Goal: Navigation & Orientation: Find specific page/section

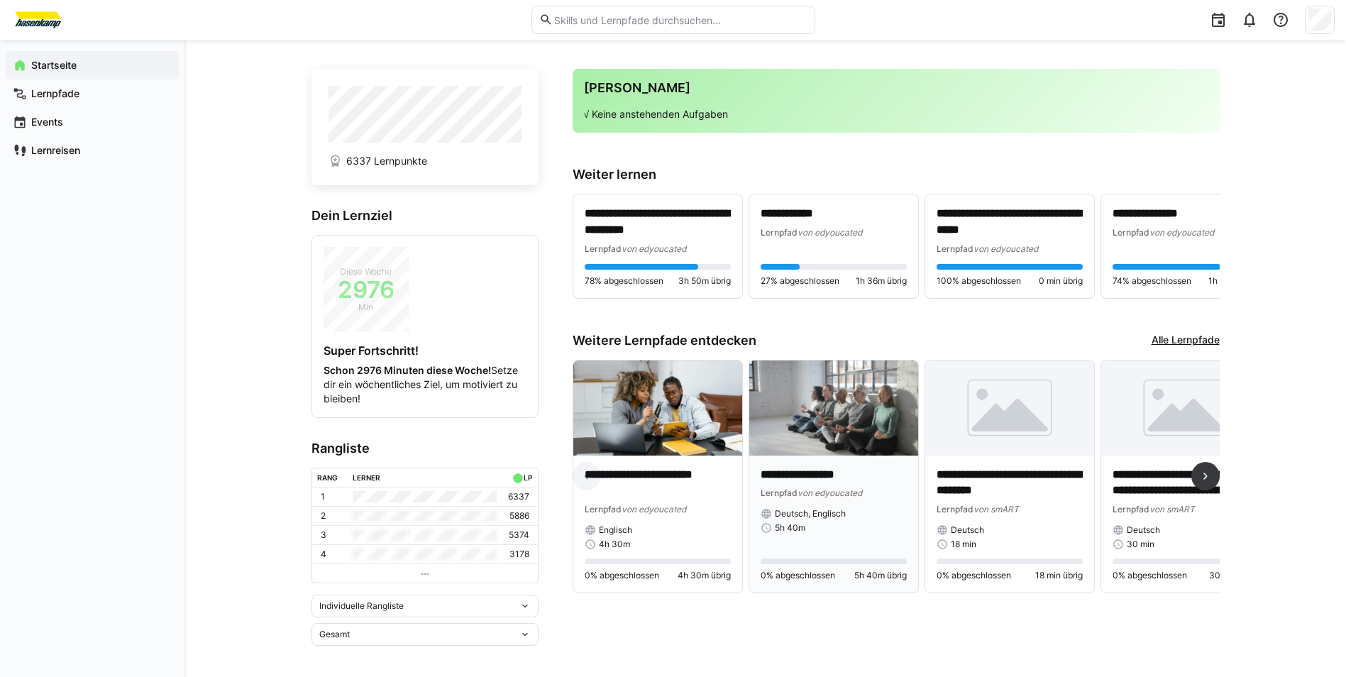
scroll to position [12, 0]
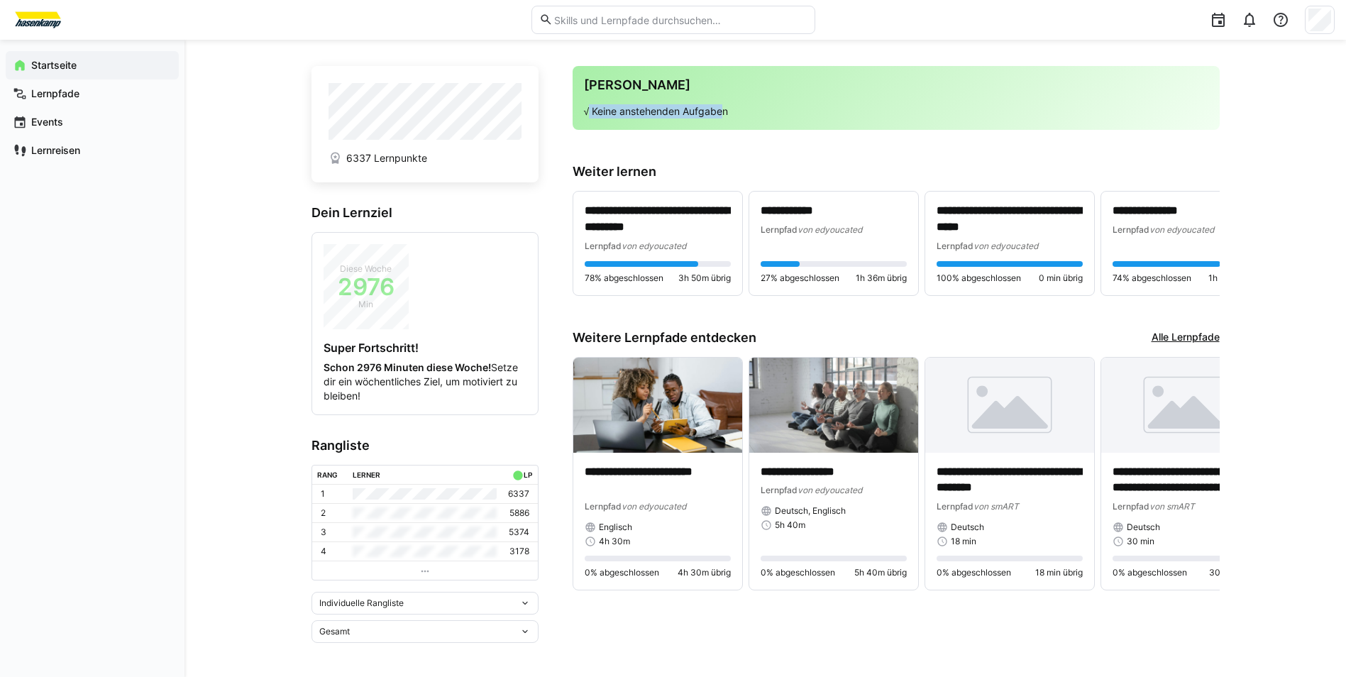
drag, startPoint x: 587, startPoint y: 112, endPoint x: 728, endPoint y: 109, distance: 141.3
click at [727, 109] on p "√ Keine anstehenden Aufgaben" at bounding box center [896, 111] width 624 height 14
drag, startPoint x: 728, startPoint y: 109, endPoint x: 861, endPoint y: 141, distance: 136.5
click at [861, 141] on app-home-right "**********" at bounding box center [896, 354] width 647 height 577
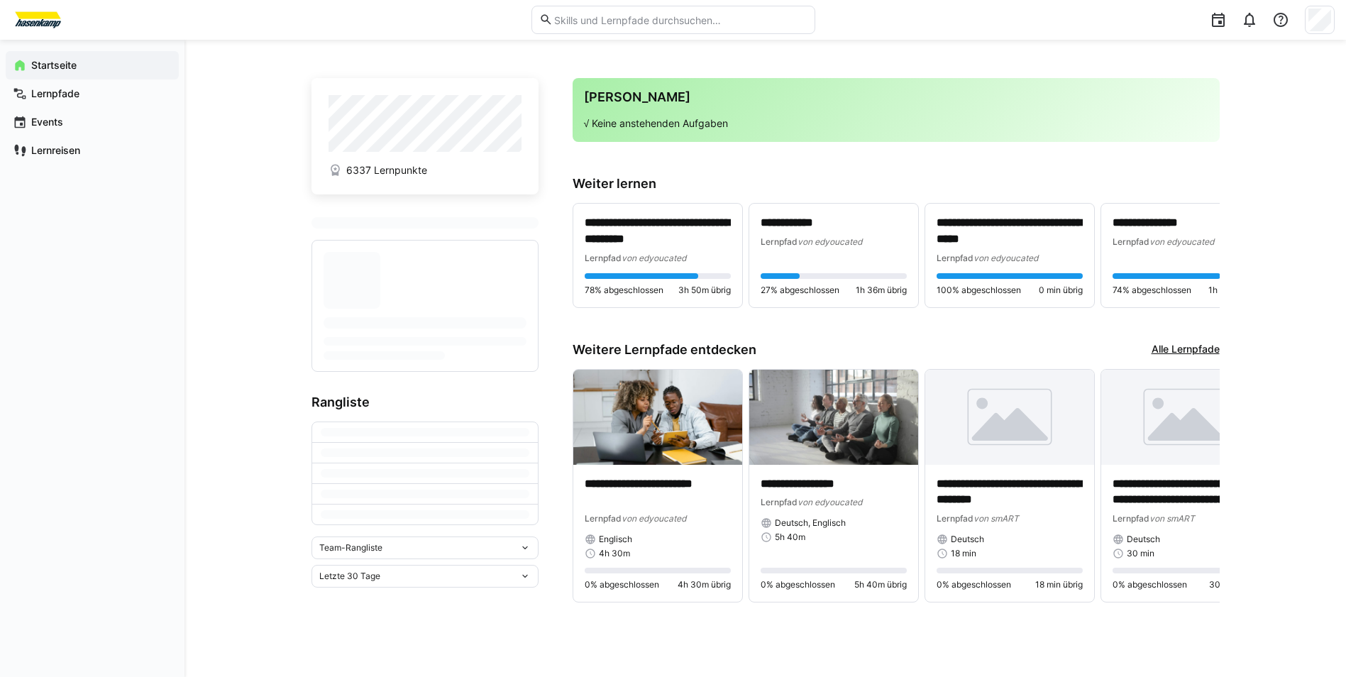
click at [501, 552] on div "Team-Rangliste" at bounding box center [419, 548] width 200 height 10
click at [482, 607] on span "Individuelle Rangliste" at bounding box center [425, 600] width 227 height 23
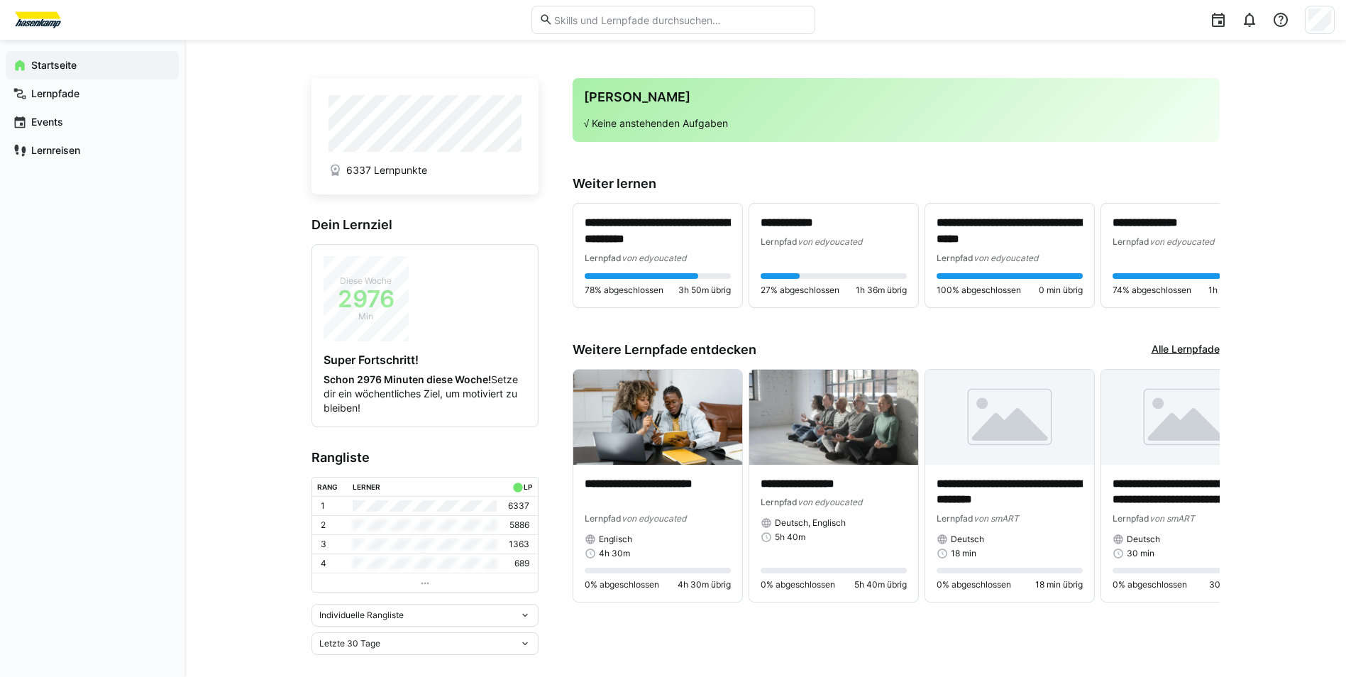
scroll to position [12, 0]
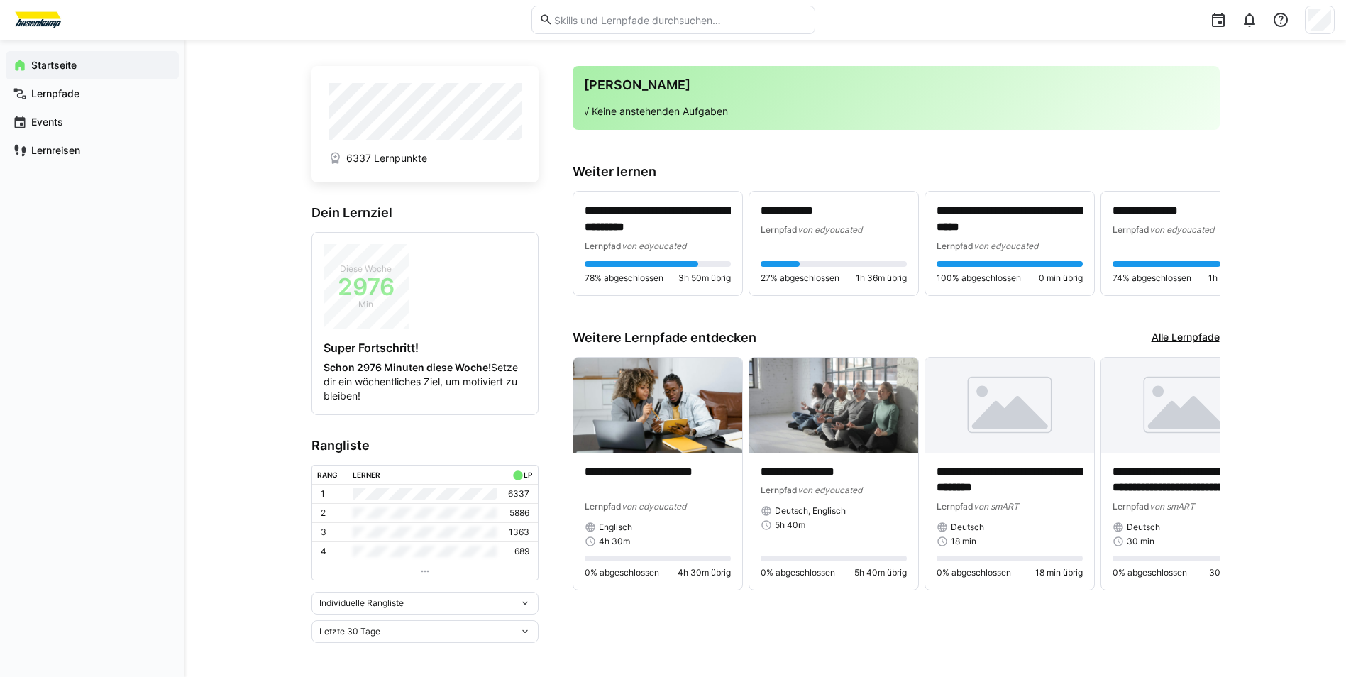
click at [512, 637] on div "Letzte 30 Tage" at bounding box center [425, 631] width 227 height 23
click at [488, 600] on div "Gesamt" at bounding box center [425, 601] width 210 height 11
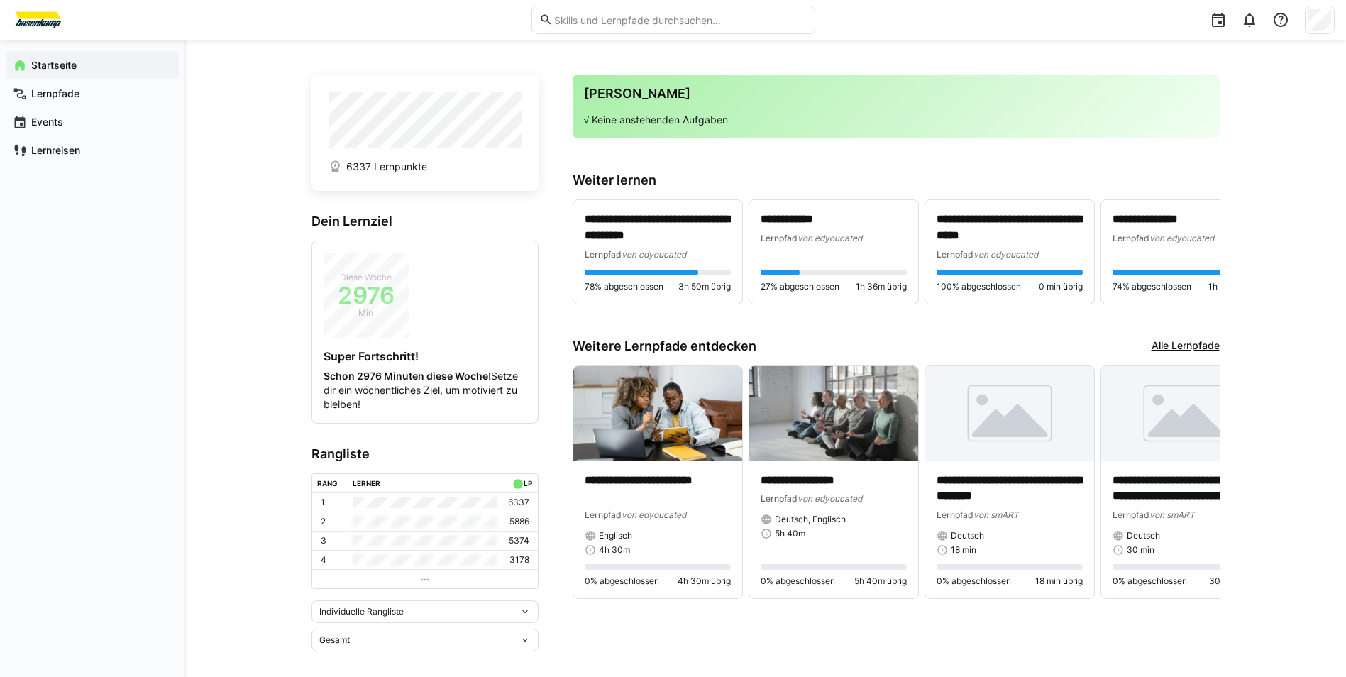
scroll to position [0, 0]
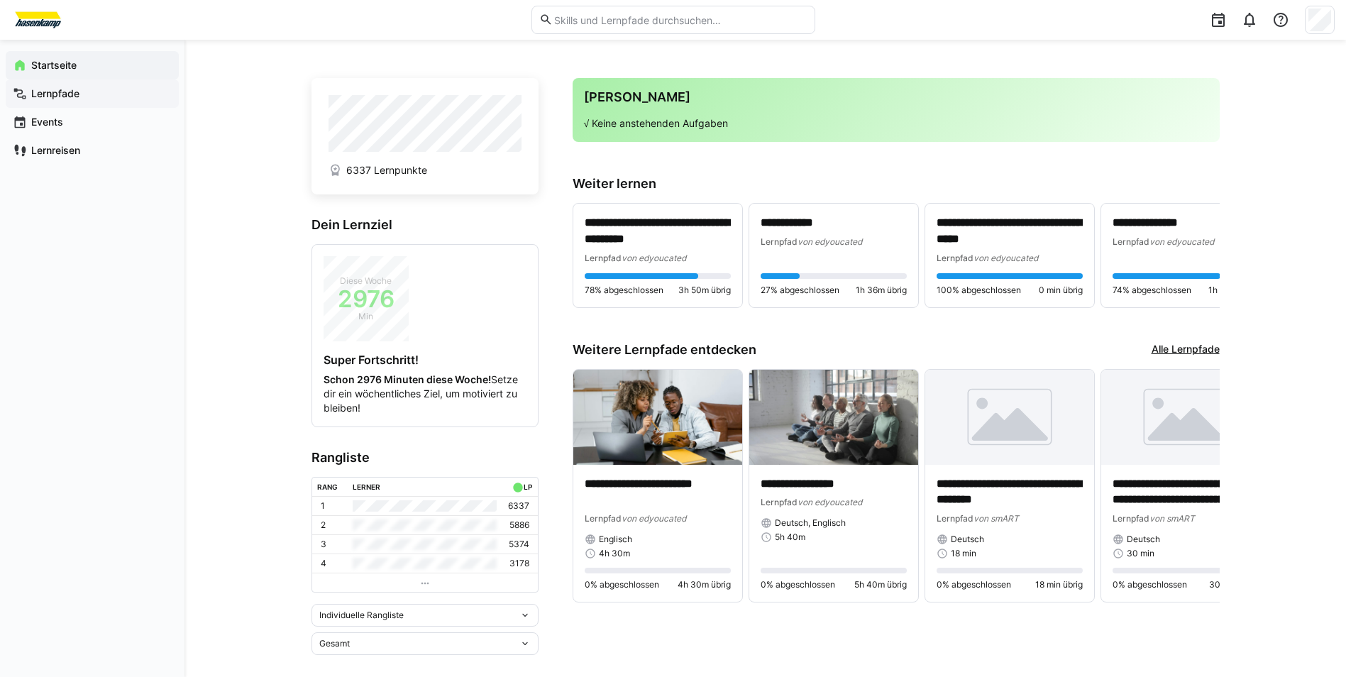
click at [0, 0] on app-navigation-label "Lernpfade" at bounding box center [0, 0] width 0 height 0
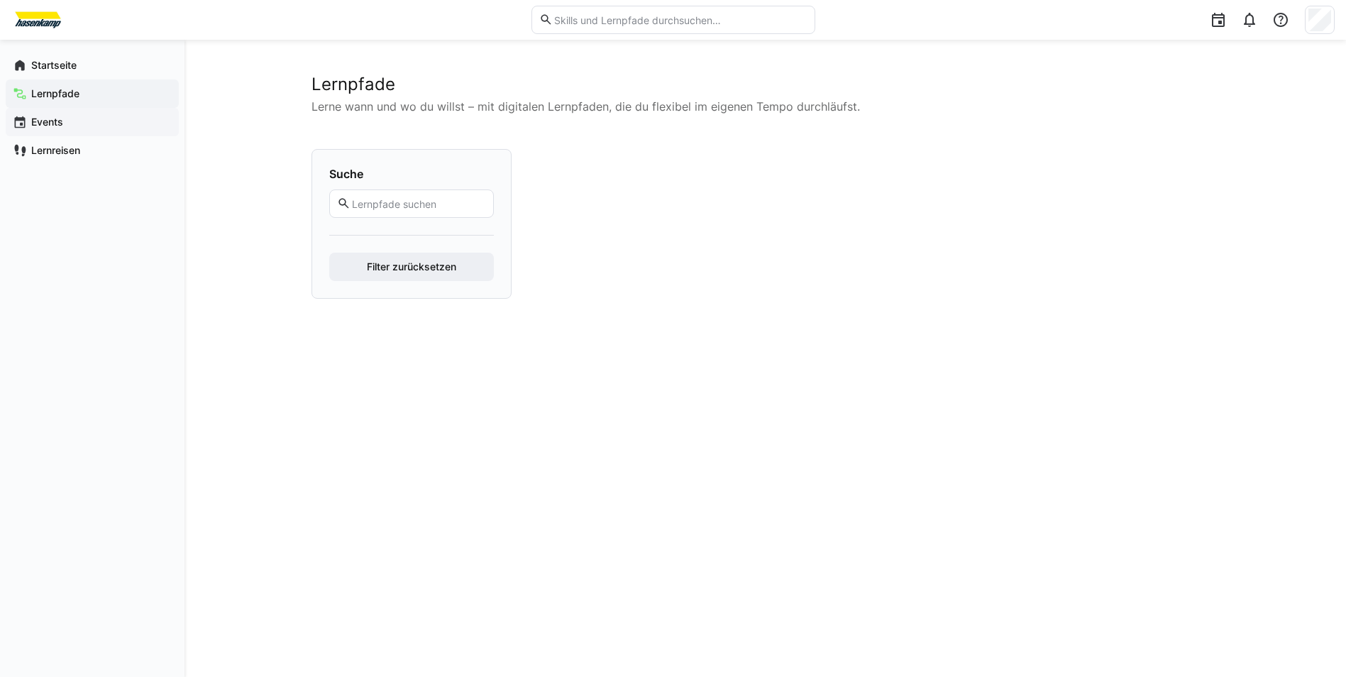
click at [124, 123] on span "Events" at bounding box center [100, 122] width 143 height 14
click at [60, 128] on span "Events" at bounding box center [100, 122] width 143 height 14
click at [96, 127] on span "Events" at bounding box center [100, 122] width 143 height 14
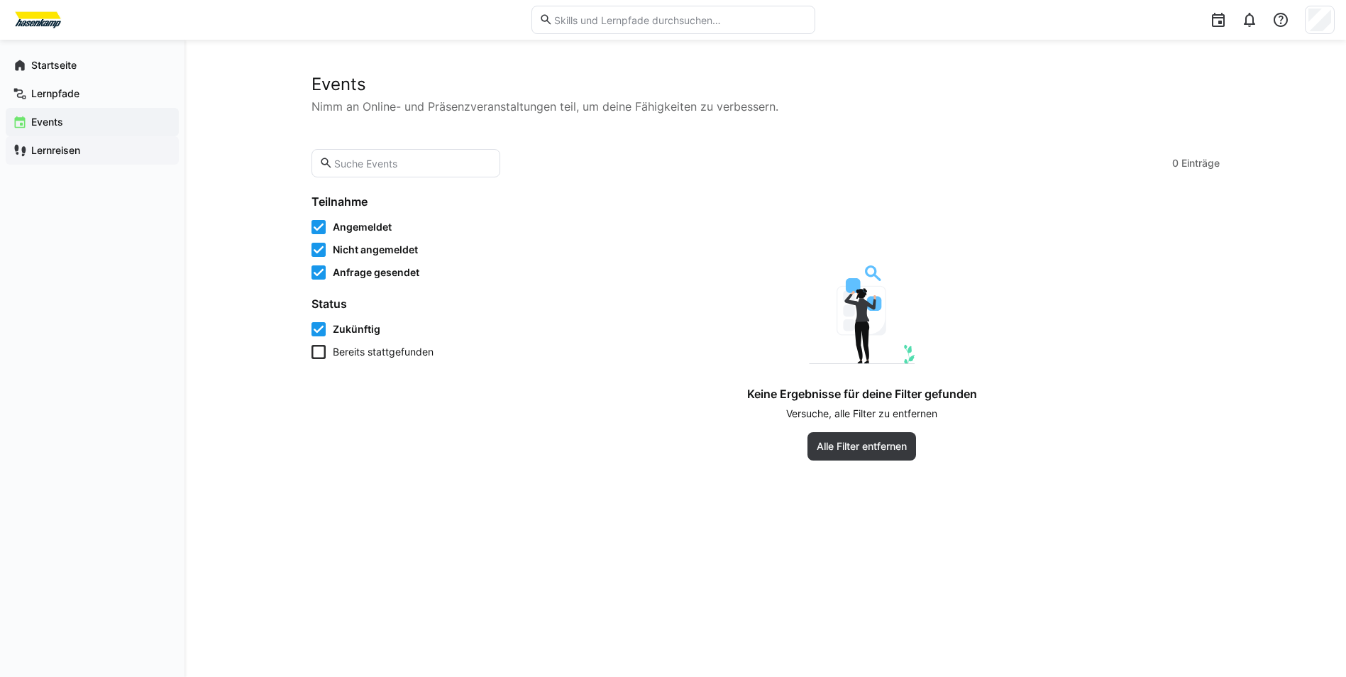
click at [72, 142] on div "Lernreisen" at bounding box center [92, 150] width 173 height 28
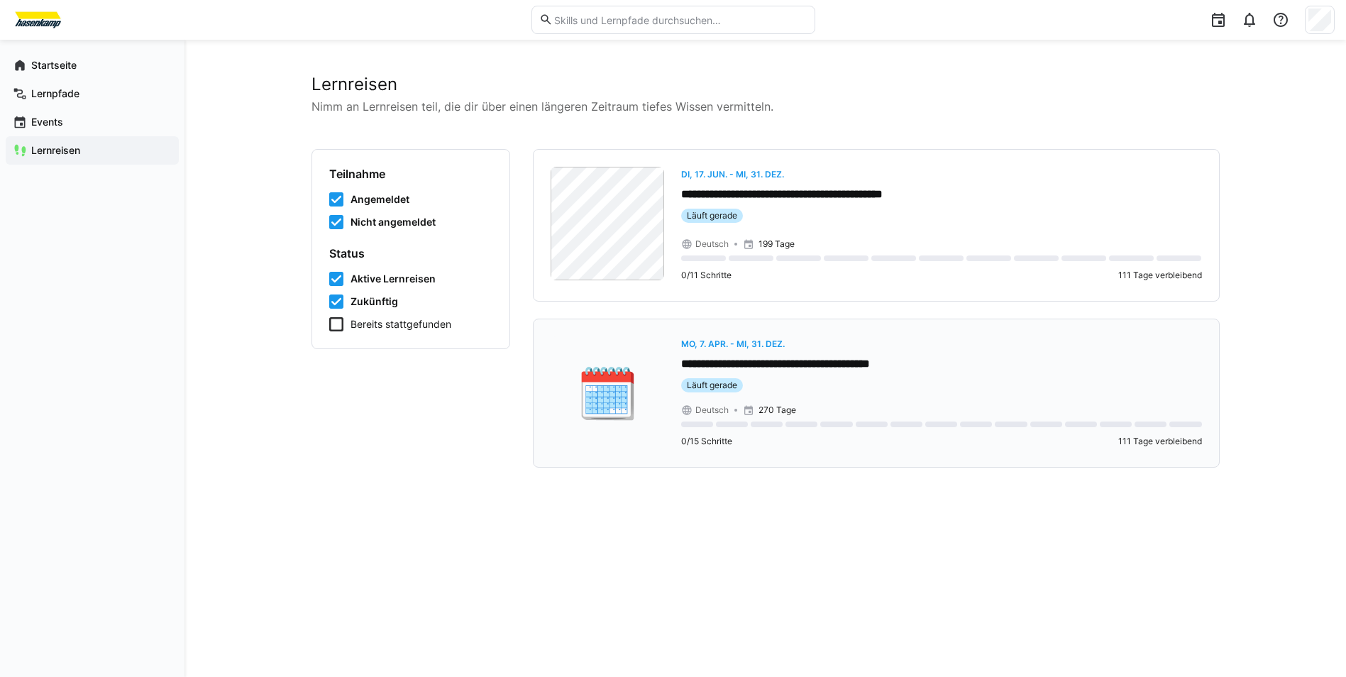
click at [866, 362] on p "**********" at bounding box center [941, 364] width 521 height 16
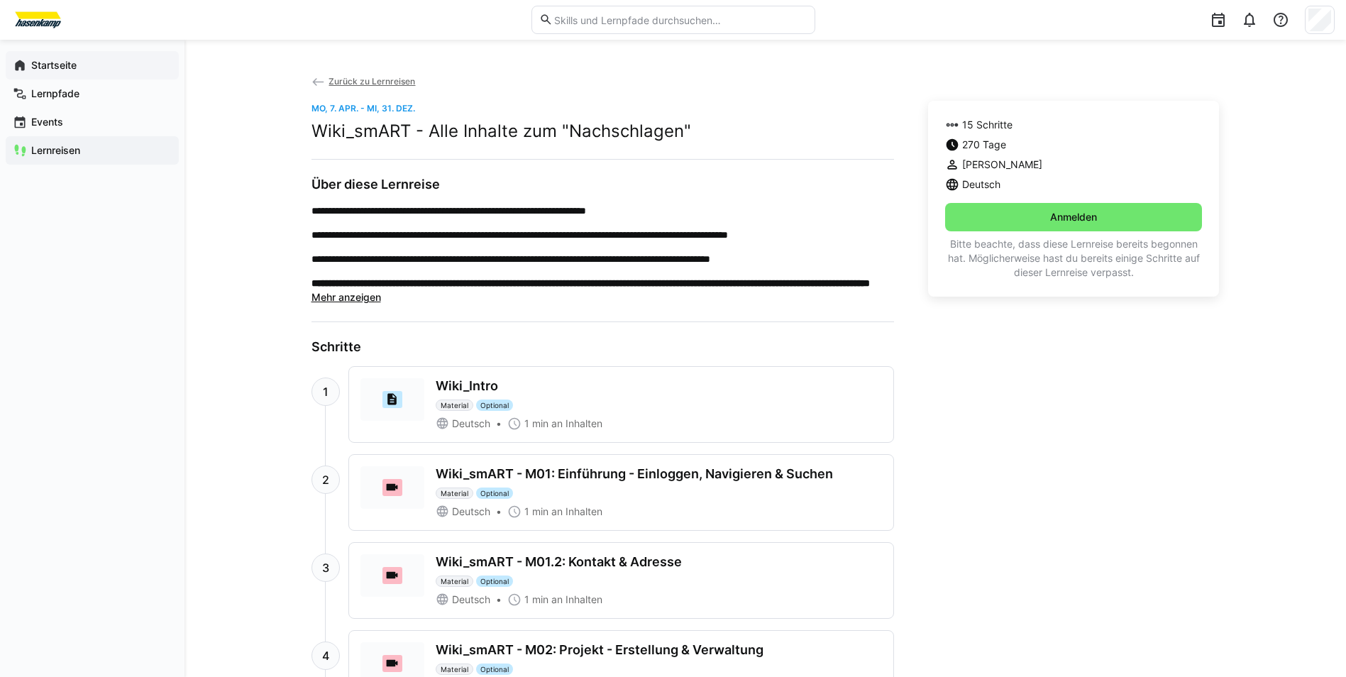
click at [62, 56] on div "Startseite" at bounding box center [92, 65] width 173 height 28
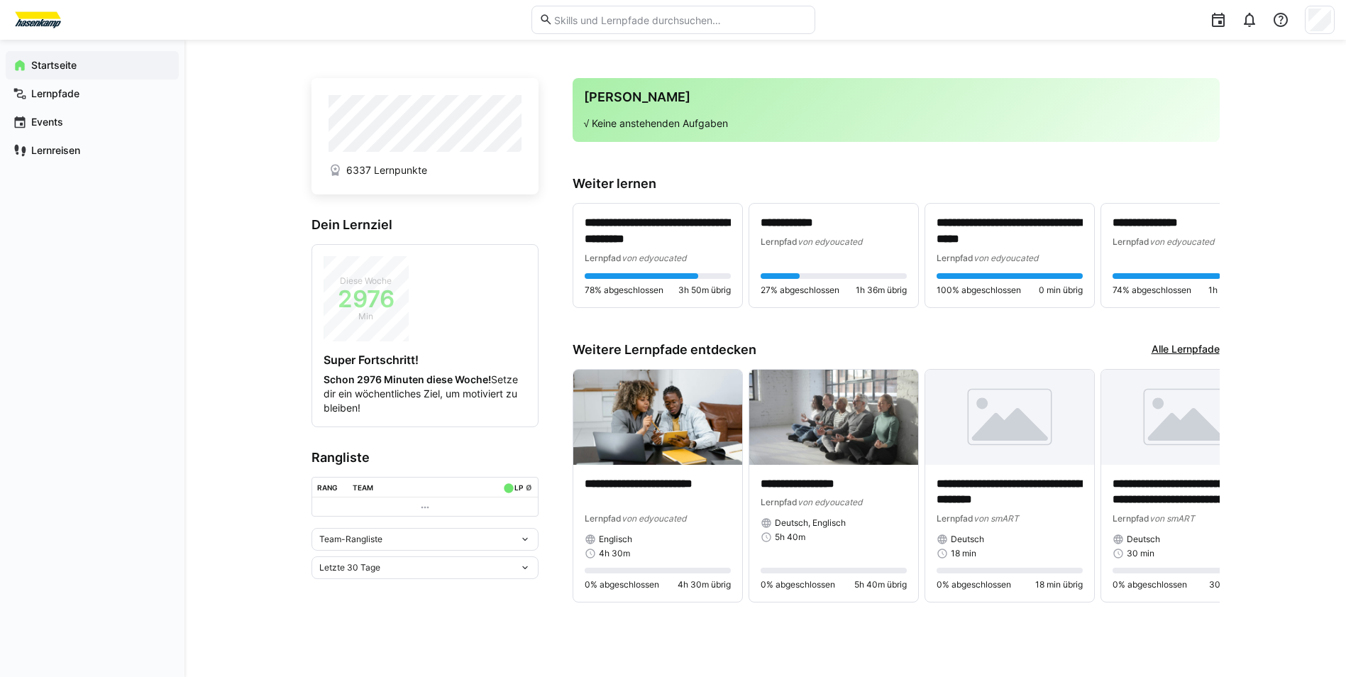
click at [443, 155] on app-home-profile "6337 Lernpunkte" at bounding box center [425, 136] width 227 height 116
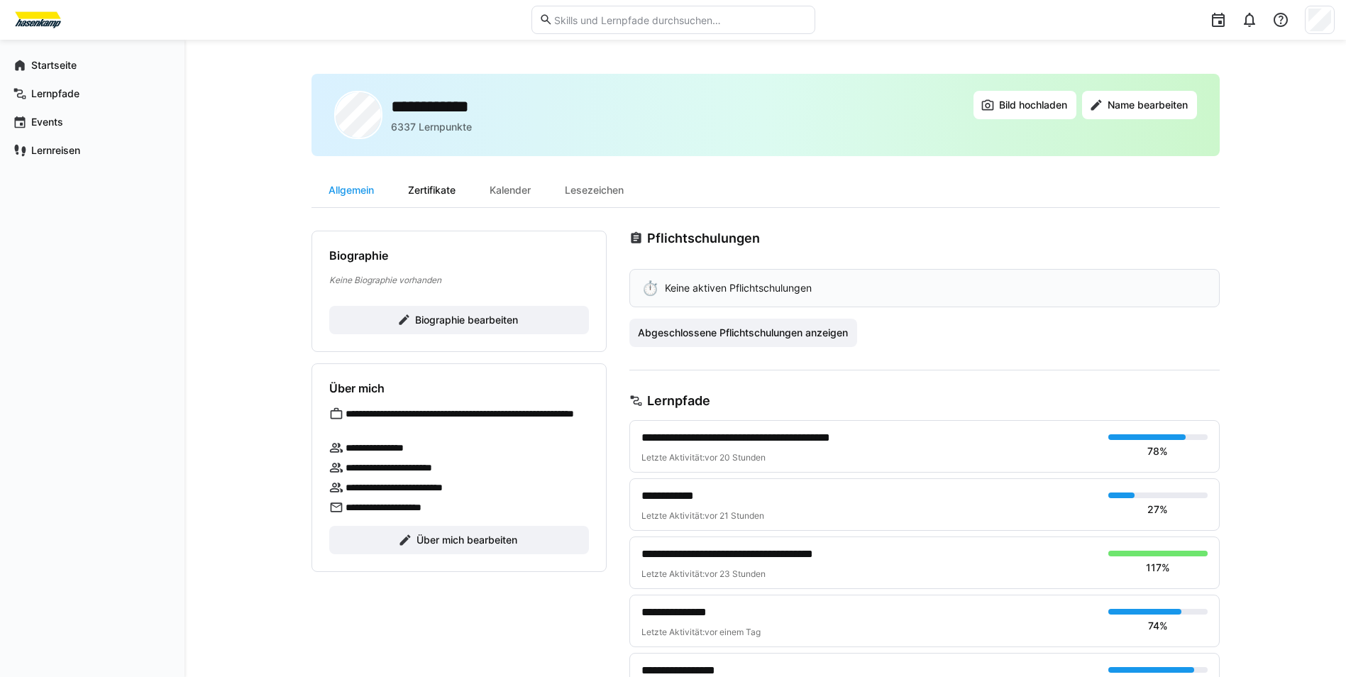
click at [423, 187] on div "Zertifikate" at bounding box center [432, 190] width 82 height 34
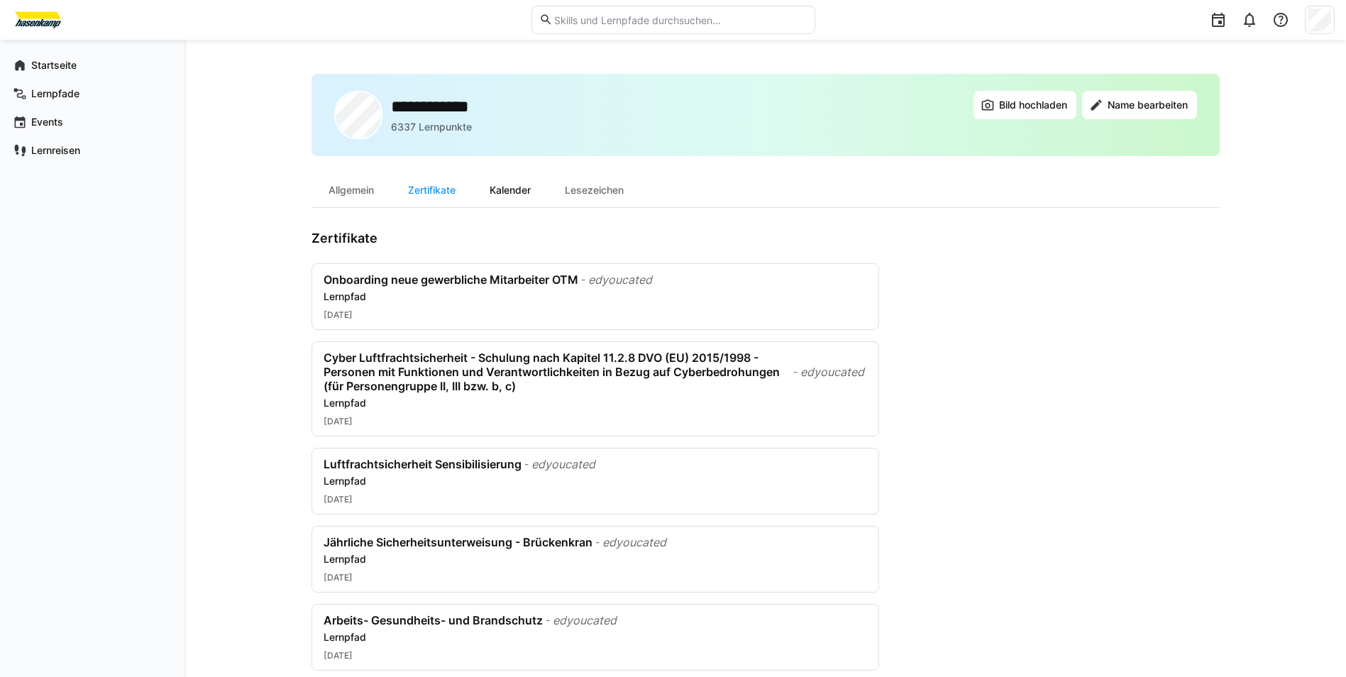
click at [513, 194] on div "Kalender" at bounding box center [510, 190] width 75 height 34
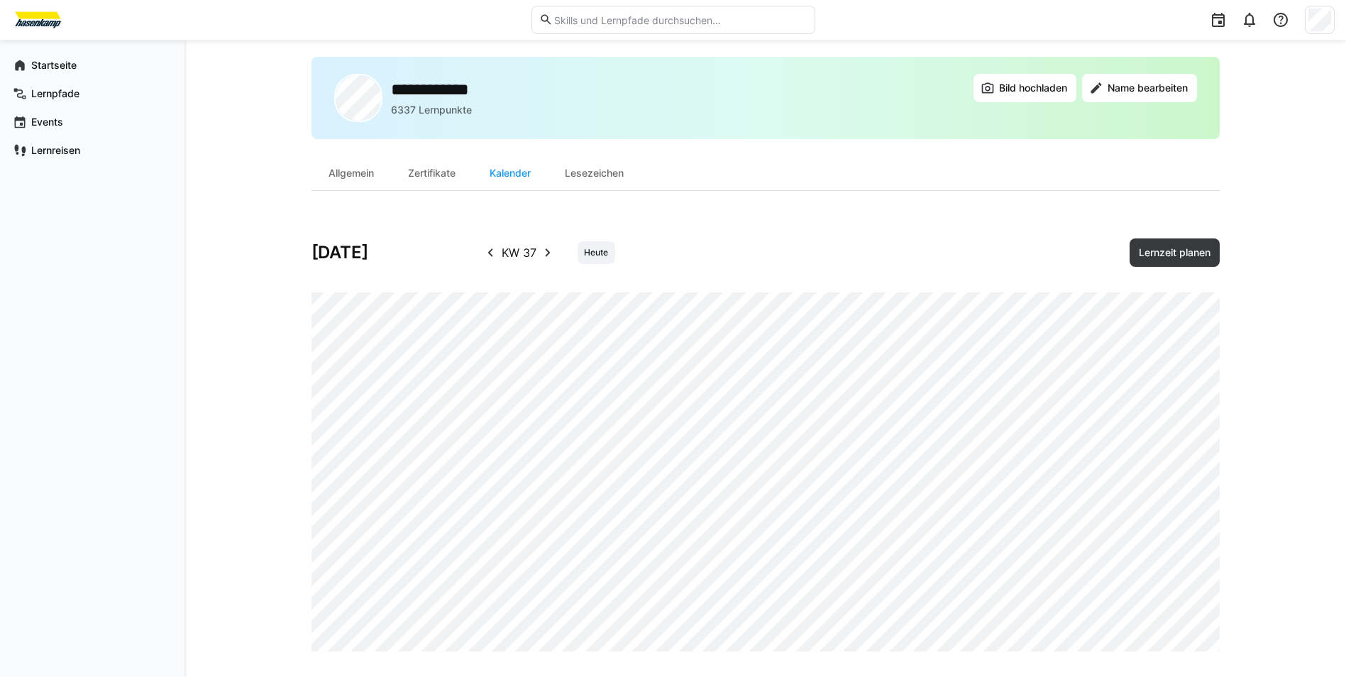
scroll to position [26, 0]
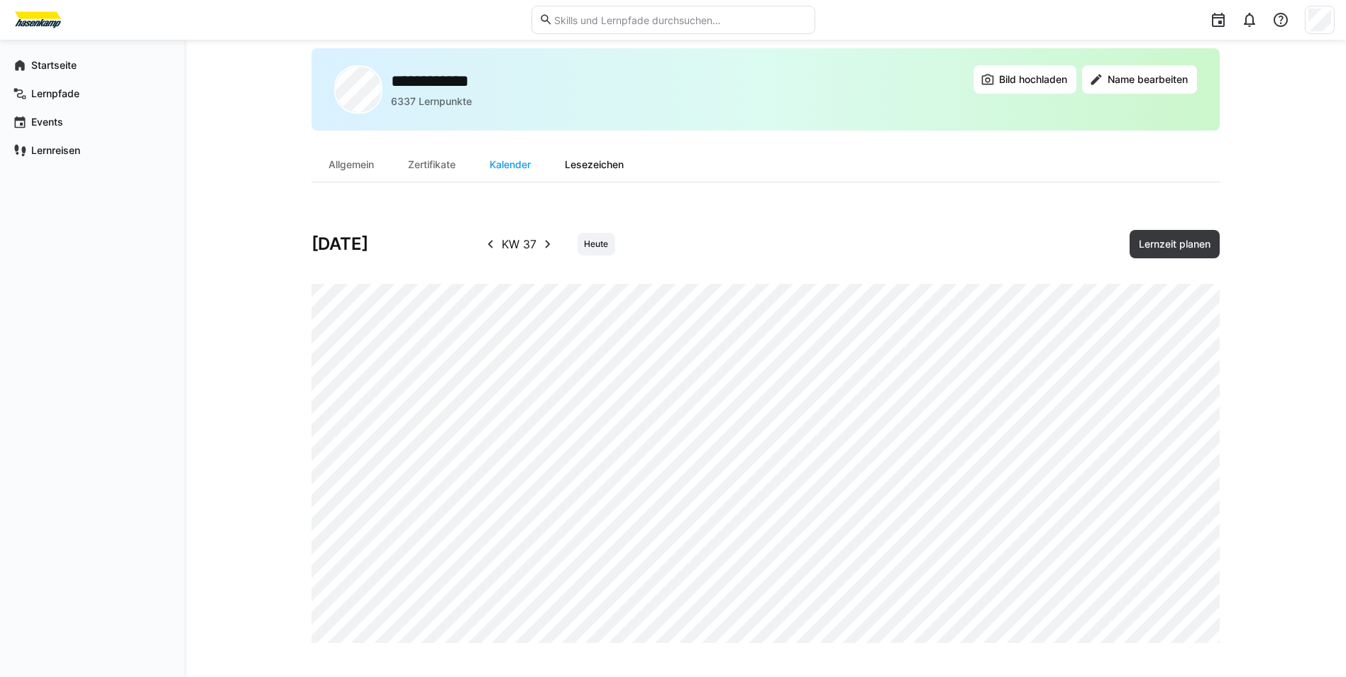
click at [580, 172] on div "Lesezeichen" at bounding box center [594, 165] width 93 height 34
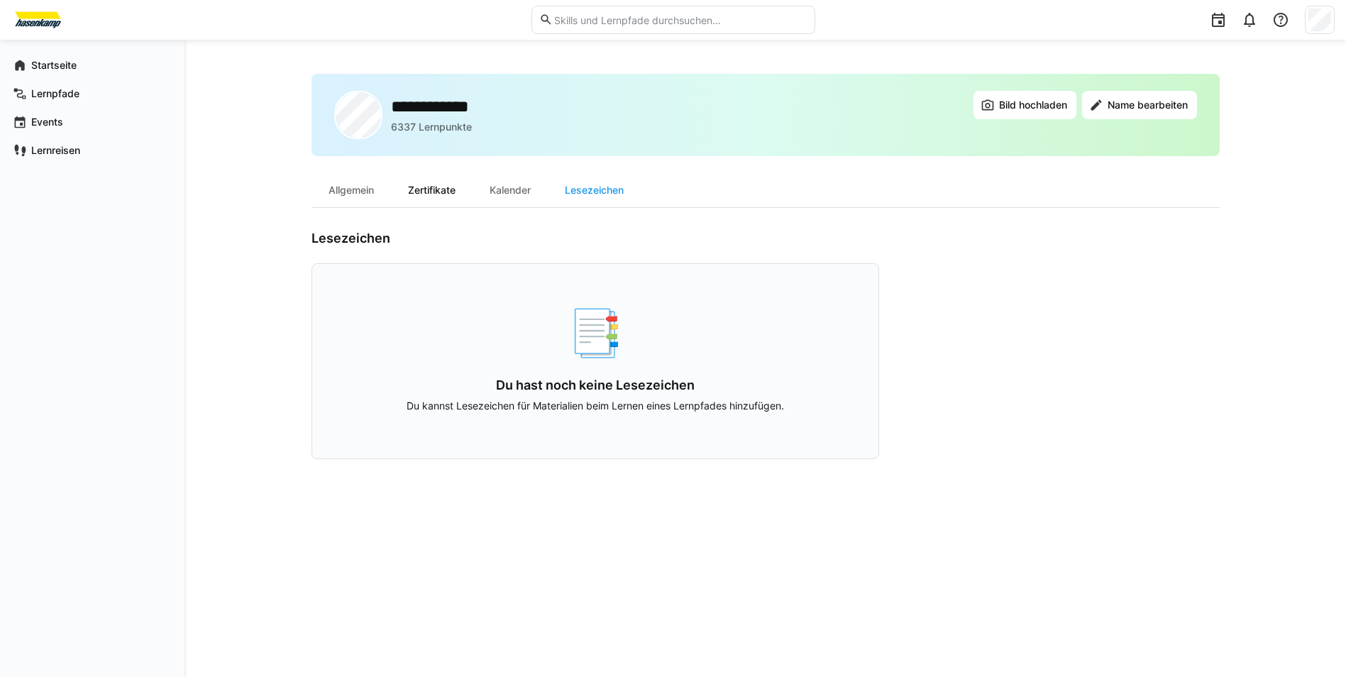
click at [434, 177] on div "Zertifikate" at bounding box center [432, 190] width 82 height 34
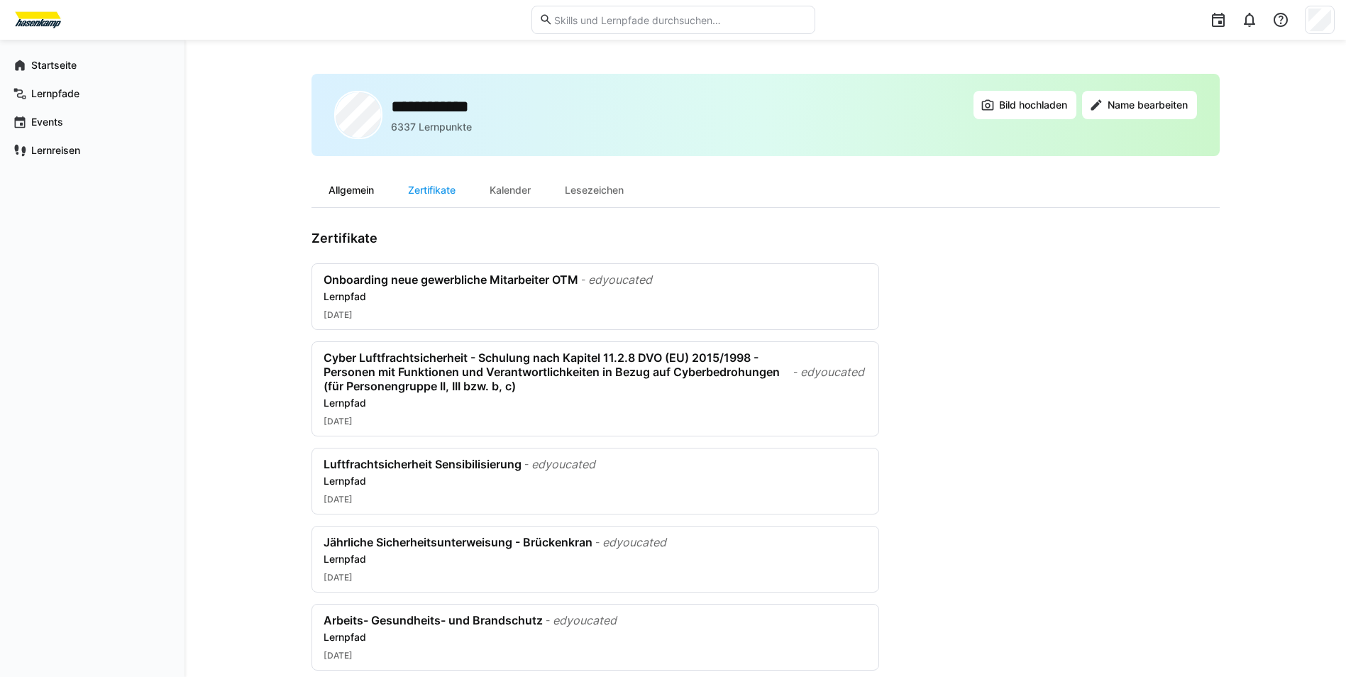
click at [356, 190] on div "Allgemein" at bounding box center [351, 190] width 79 height 34
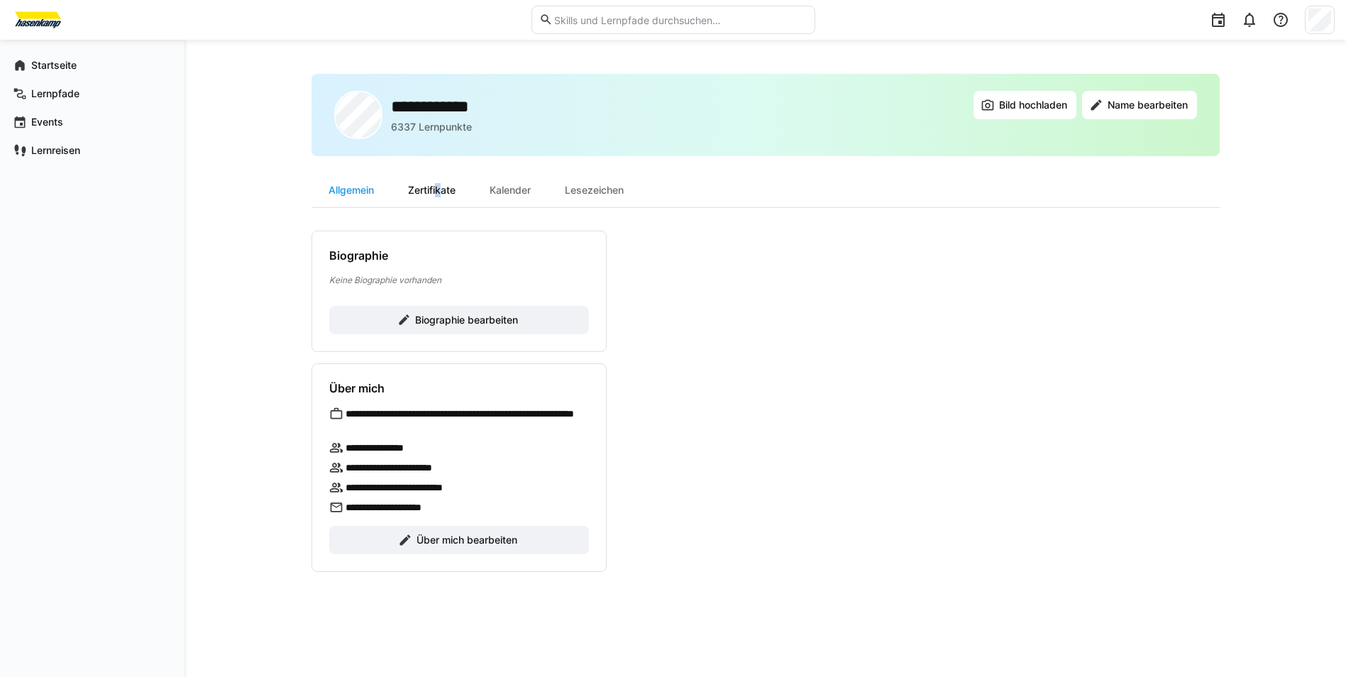
click at [437, 199] on div "Zertifikate" at bounding box center [432, 190] width 82 height 34
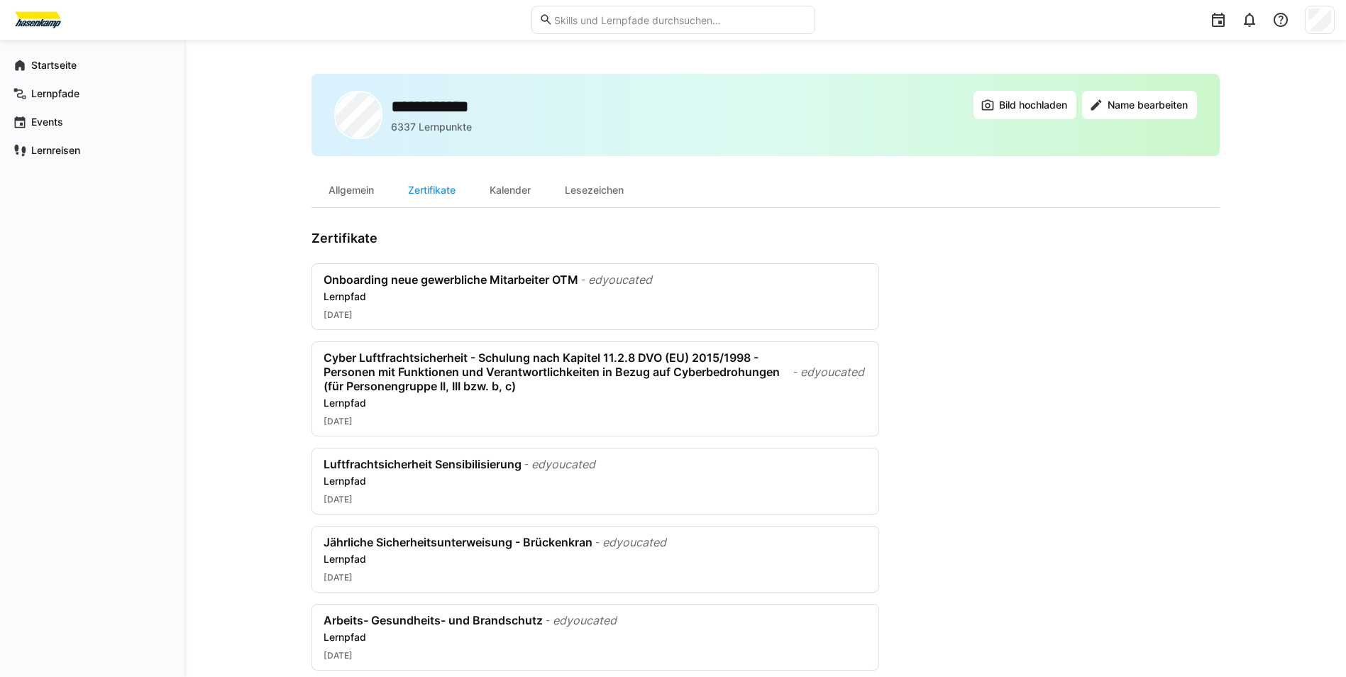
click at [944, 264] on app-user-profile-inner-container "Zertifikate Onboarding neue gewerbliche Mitarbeiter OTM - edyoucated Lernpfad […" at bounding box center [766, 568] width 908 height 674
click at [370, 185] on div "Allgemein" at bounding box center [351, 190] width 79 height 34
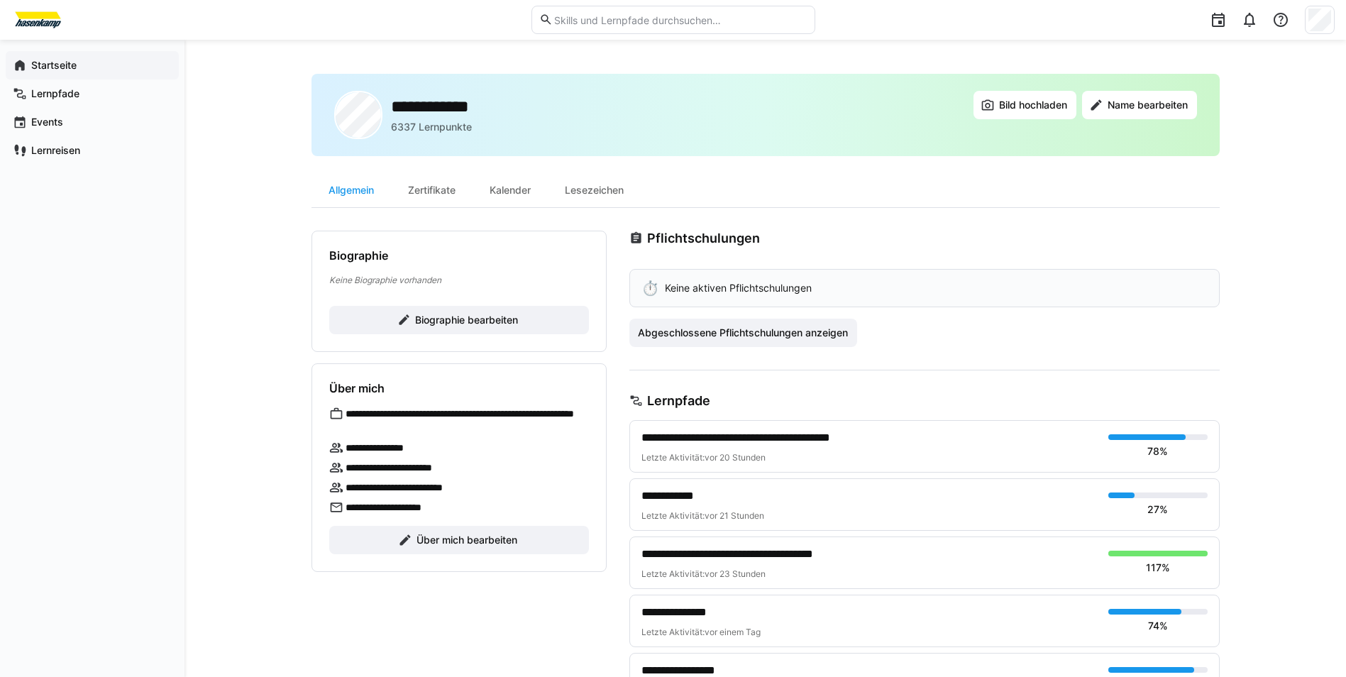
click at [57, 58] on span "Startseite" at bounding box center [100, 65] width 143 height 14
